Goal: Task Accomplishment & Management: Use online tool/utility

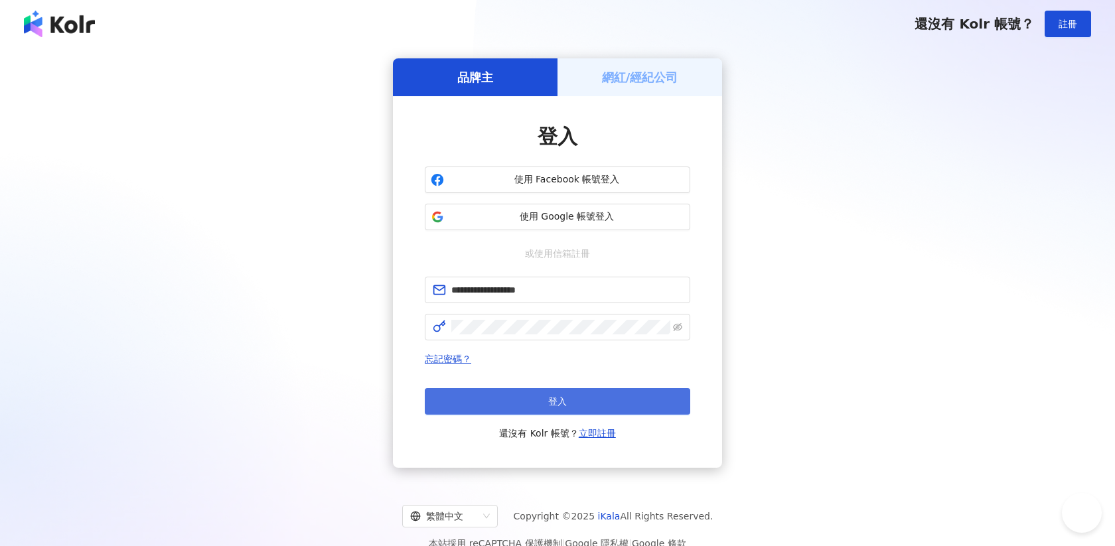
click at [529, 403] on button "登入" at bounding box center [558, 401] width 266 height 27
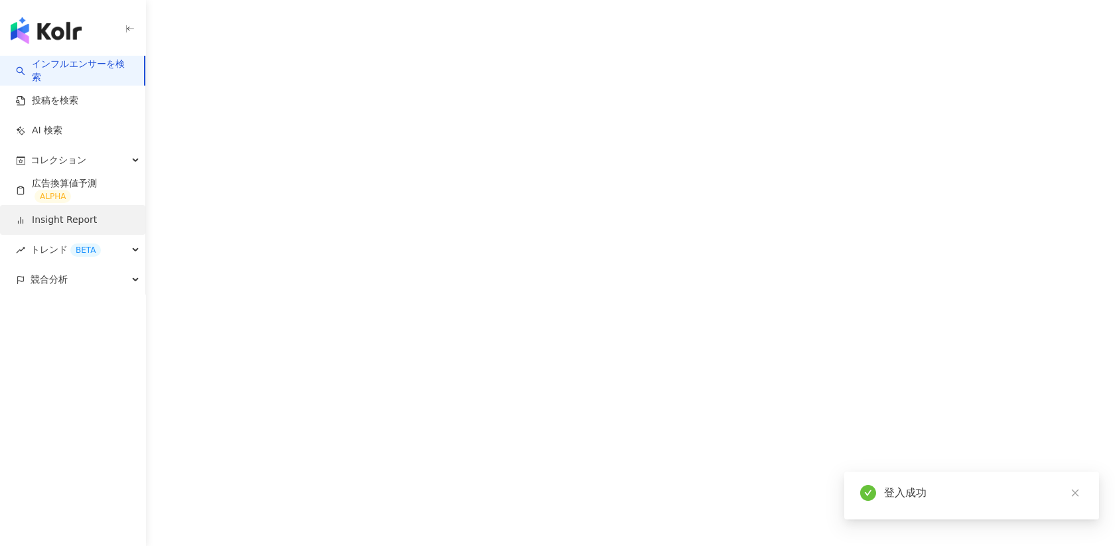
click at [70, 223] on link "Insight Report" at bounding box center [56, 220] width 81 height 13
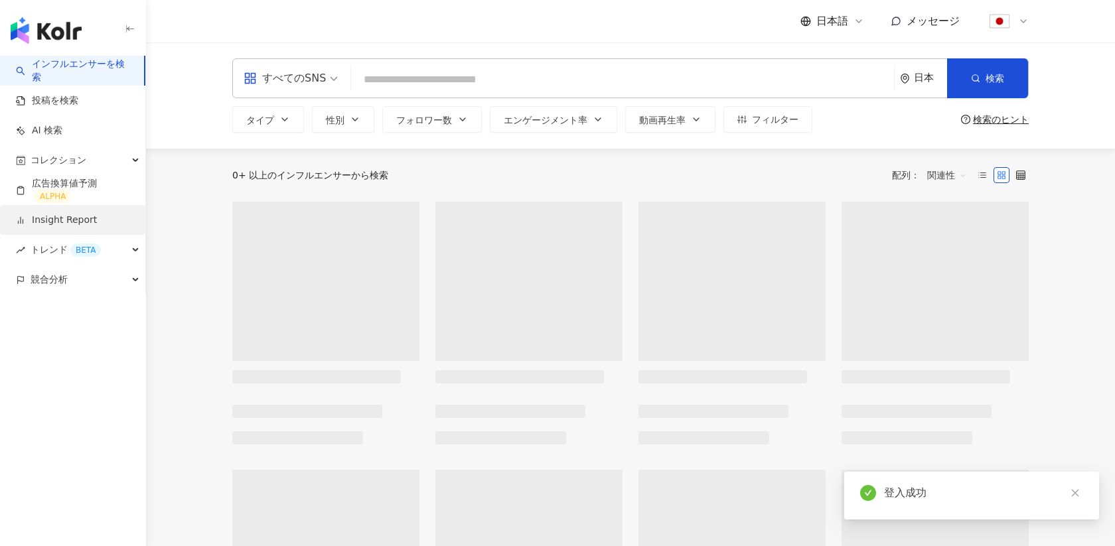
click at [70, 223] on link "Insight Report" at bounding box center [56, 220] width 81 height 13
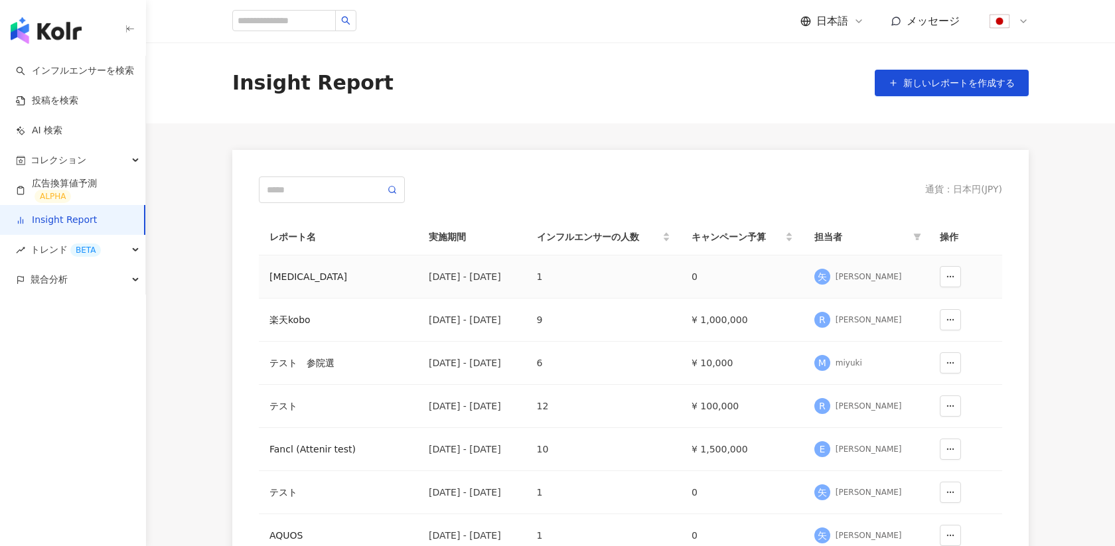
click at [279, 272] on div "[MEDICAL_DATA]" at bounding box center [339, 277] width 138 height 15
click at [926, 83] on span "新しいレポートを作成する" at bounding box center [960, 83] width 112 height 11
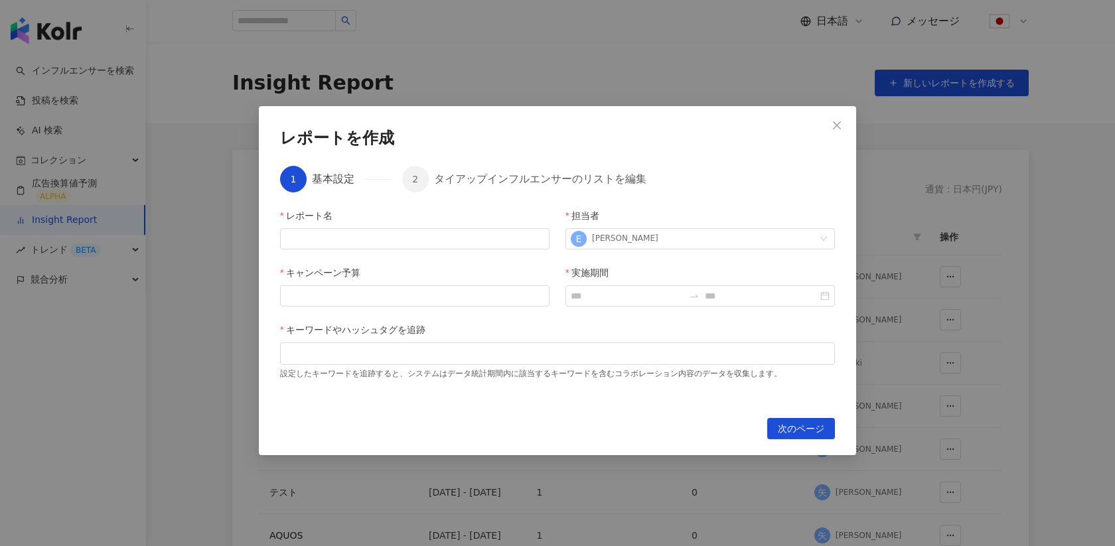
click at [222, 267] on div "レポートを作成 1 基本設定 2 タイアップインフルエンサーのリストを編集 レポート名 担当者 E [PERSON_NAME] キャンペーン予算 実施期間 キ…" at bounding box center [557, 273] width 1115 height 546
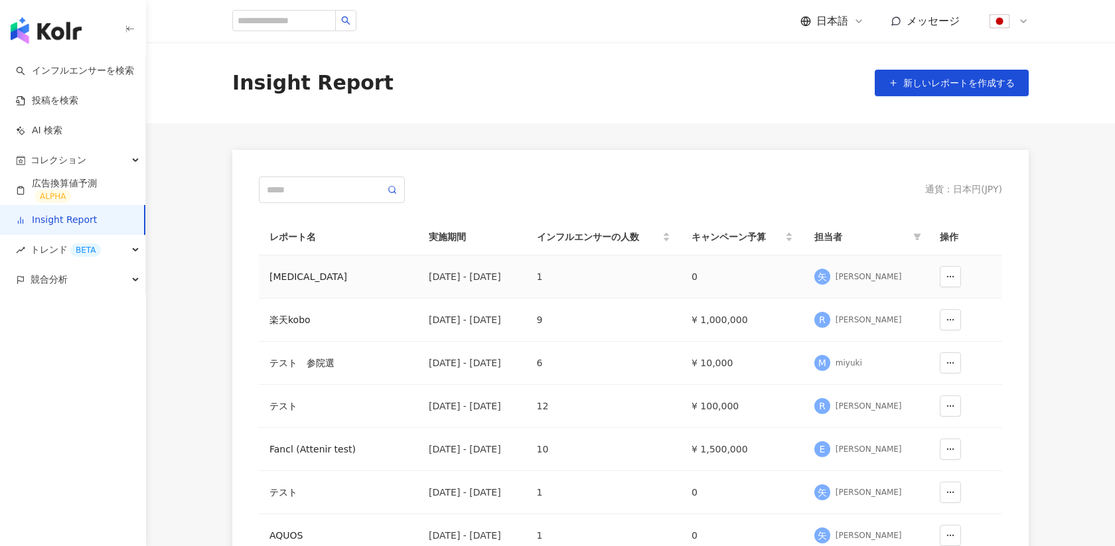
click at [291, 279] on div "[MEDICAL_DATA]" at bounding box center [339, 277] width 138 height 15
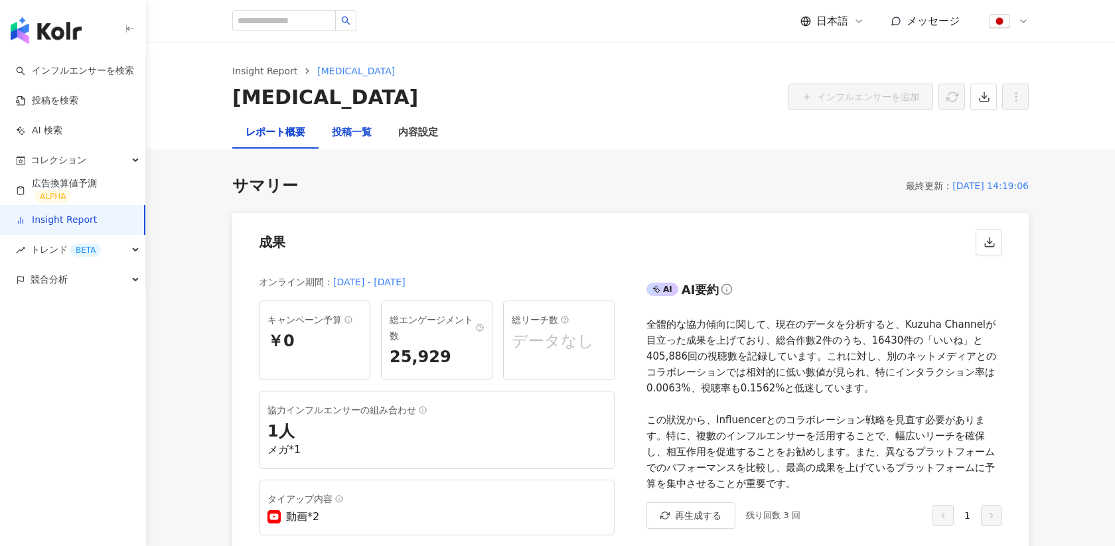
click at [363, 134] on div "投稿一覧" at bounding box center [352, 133] width 40 height 16
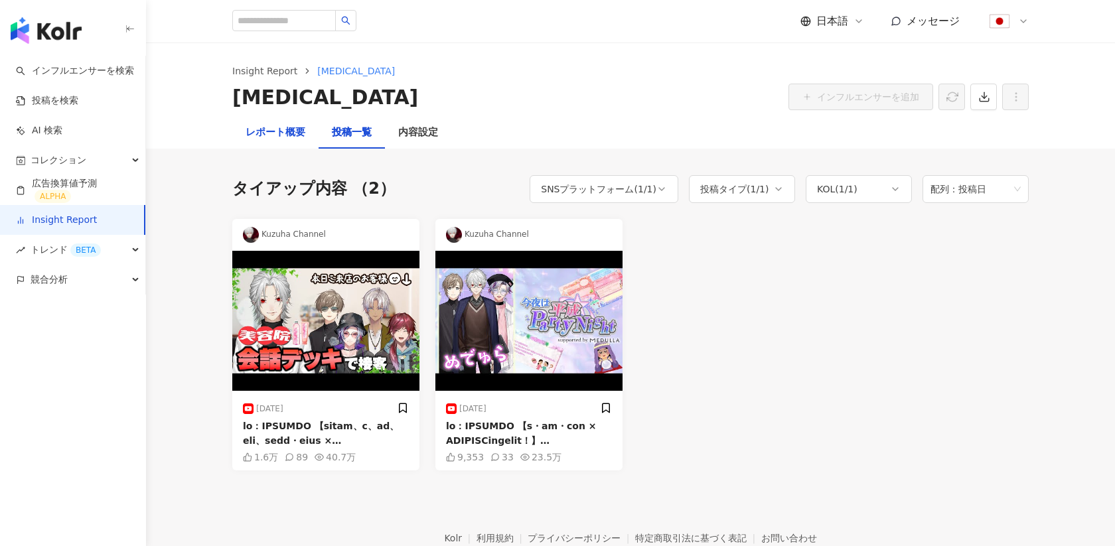
click at [283, 127] on div "レポート概要" at bounding box center [276, 133] width 60 height 16
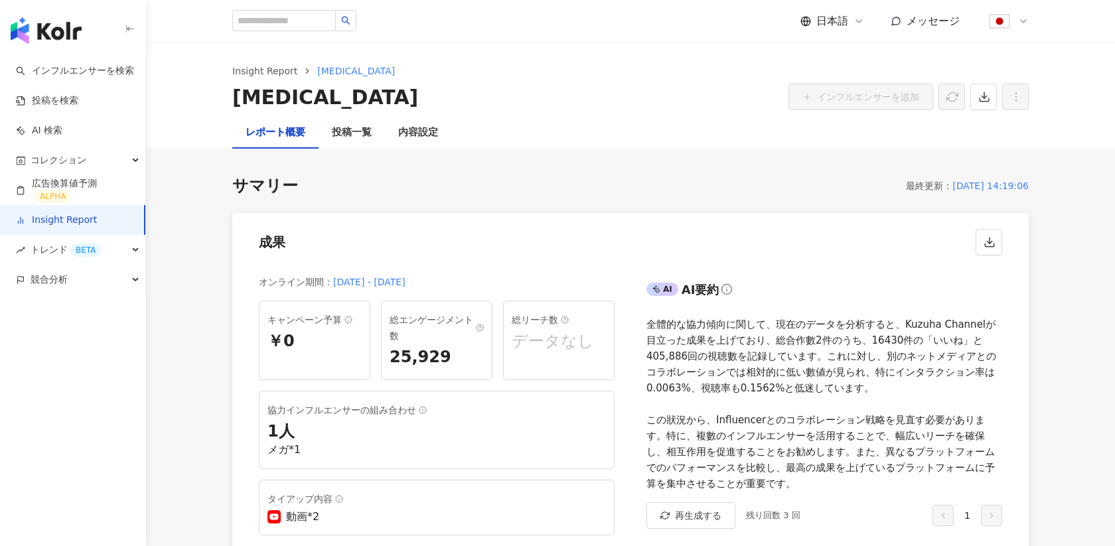
scroll to position [46, 0]
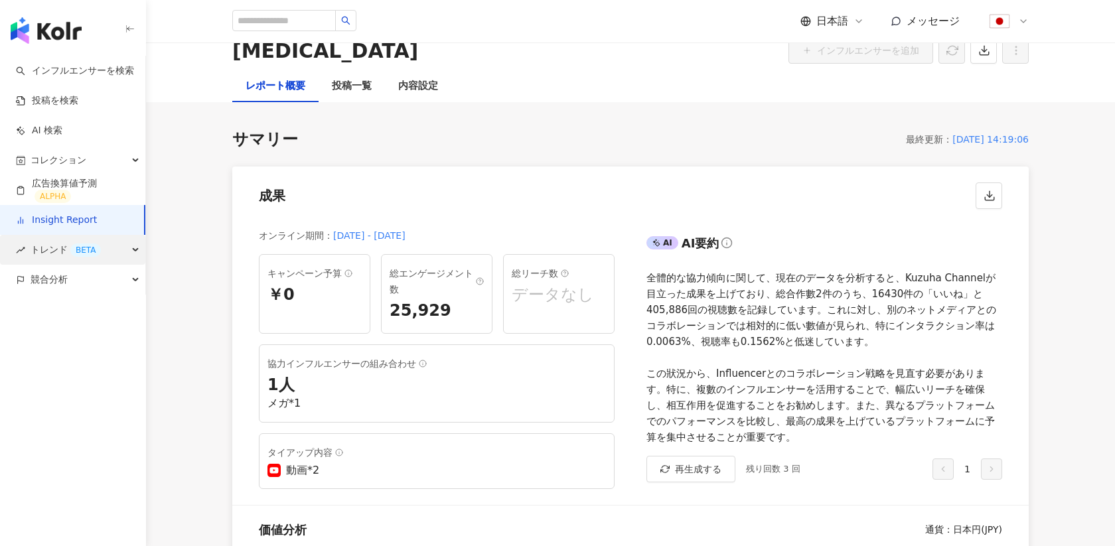
click at [64, 256] on span "トレンド BETA" at bounding box center [66, 250] width 70 height 30
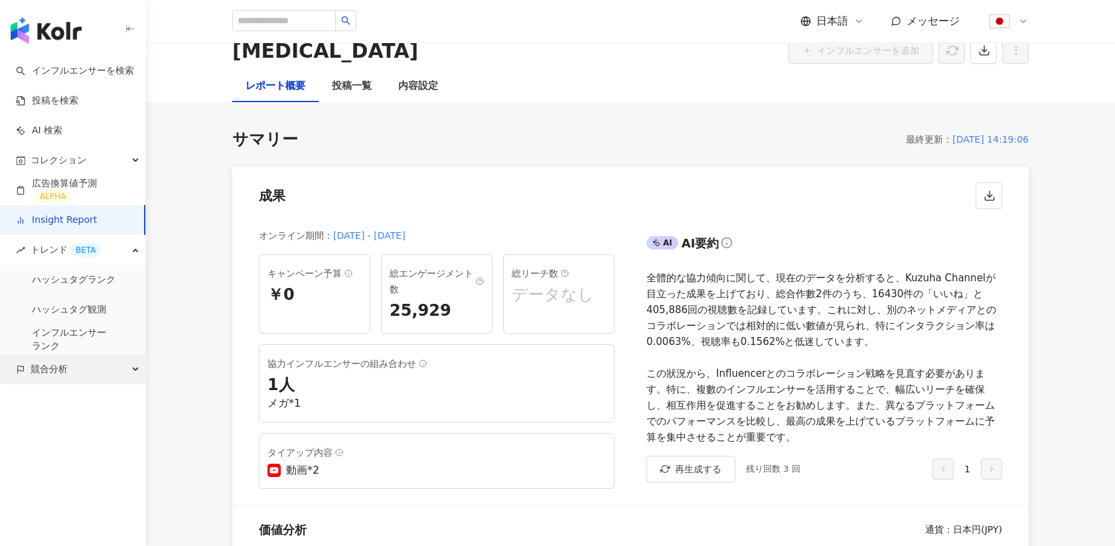
click at [46, 369] on span "競合分析" at bounding box center [49, 370] width 37 height 30
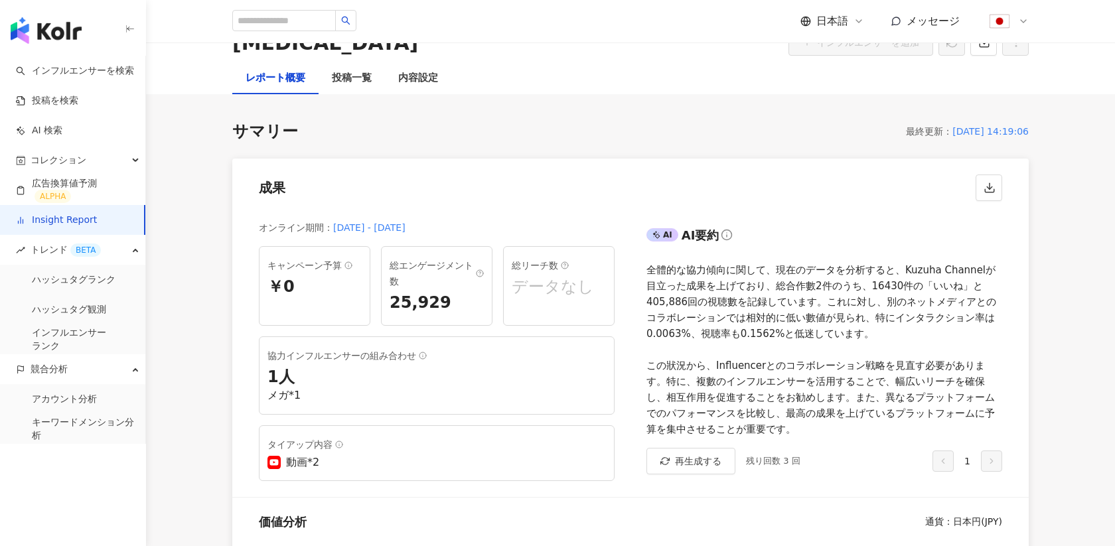
scroll to position [0, 0]
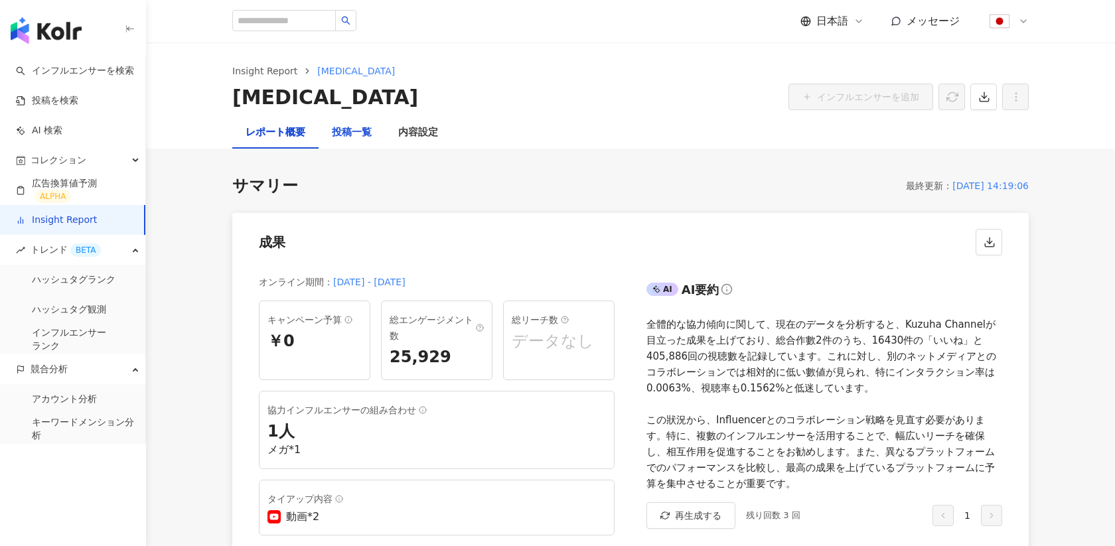
click at [344, 135] on div "投稿一覧" at bounding box center [352, 133] width 40 height 16
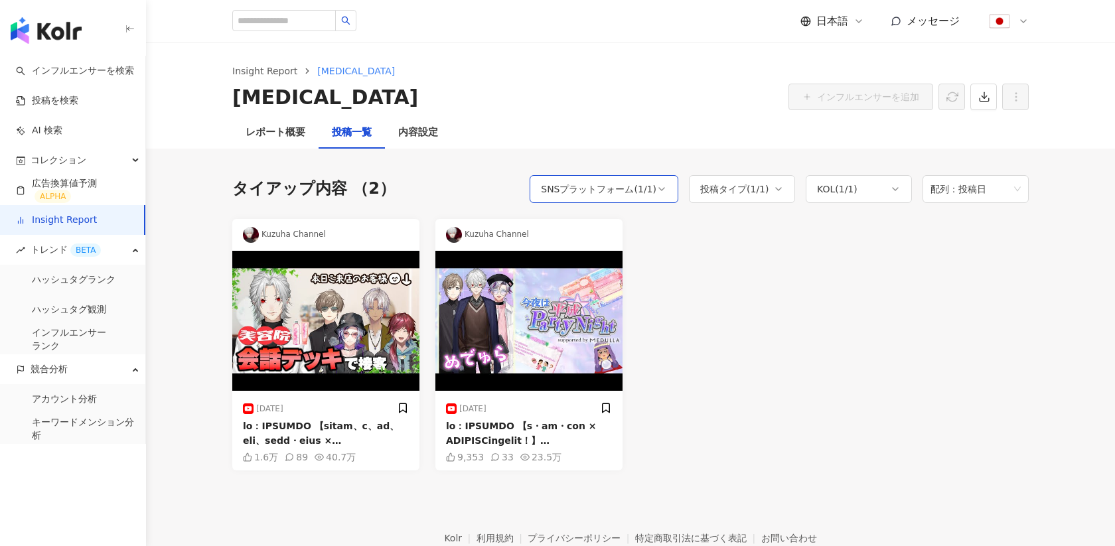
click at [653, 190] on div "SNSプラットフォーム ( 1 / 1 )" at bounding box center [599, 189] width 116 height 16
click at [718, 149] on div "タイアップ内容 （2） SNSプラットフォーム ( 1 / 1 ) 投稿タイプ ( 1 / 1 ) KOL ( 1 / 1 ) 配列：投稿日 すべて選択 Yo…" at bounding box center [630, 310] width 797 height 322
click at [62, 216] on link "Insight Report" at bounding box center [56, 220] width 81 height 13
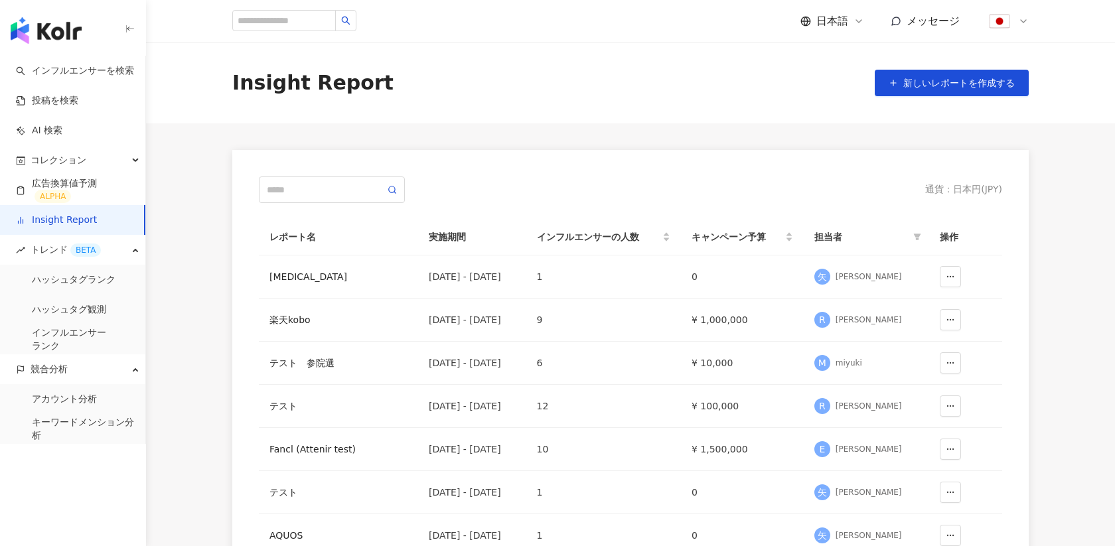
click at [54, 223] on link "Insight Report" at bounding box center [56, 220] width 81 height 13
click at [282, 281] on div "[MEDICAL_DATA]" at bounding box center [339, 277] width 138 height 15
